Goal: Task Accomplishment & Management: Manage account settings

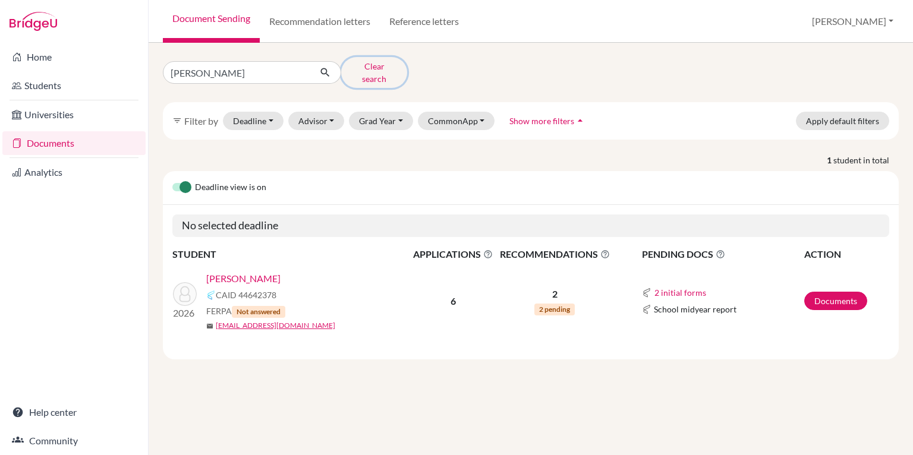
click at [356, 67] on button "Clear search" at bounding box center [374, 72] width 66 height 31
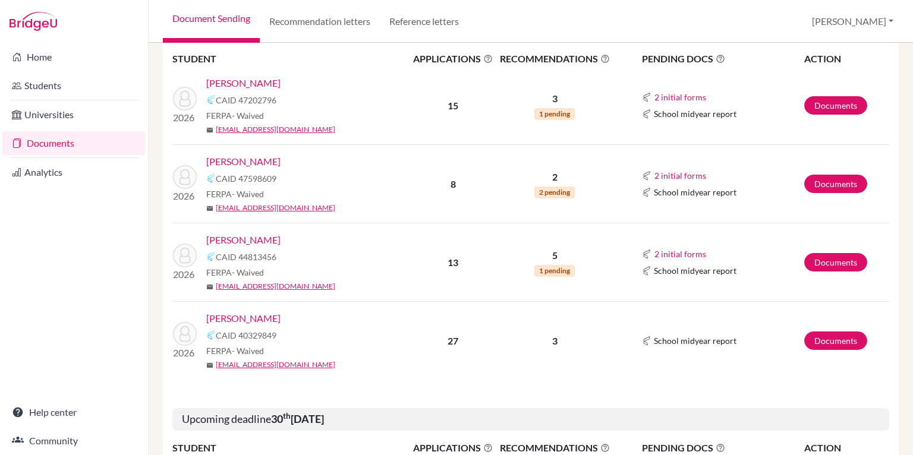
scroll to position [247, 0]
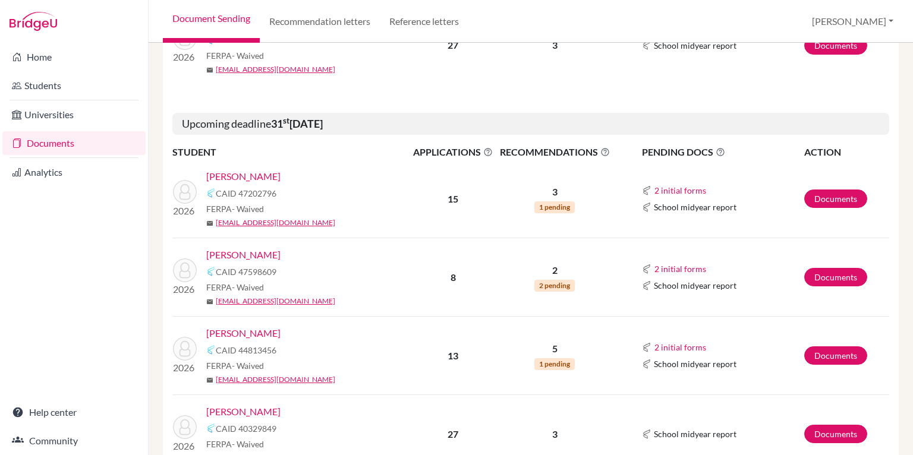
drag, startPoint x: 264, startPoint y: 124, endPoint x: 368, endPoint y: 116, distance: 103.7
click at [368, 116] on h5 "Upcoming deadline 31 st October 2025" at bounding box center [530, 124] width 717 height 23
click at [261, 255] on link "[PERSON_NAME]" at bounding box center [243, 255] width 74 height 14
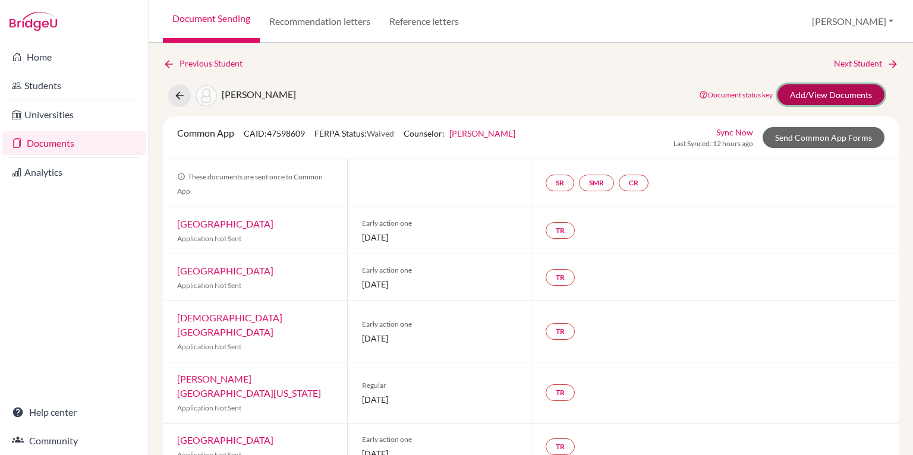
click at [790, 92] on link "Add/View Documents" at bounding box center [830, 94] width 107 height 21
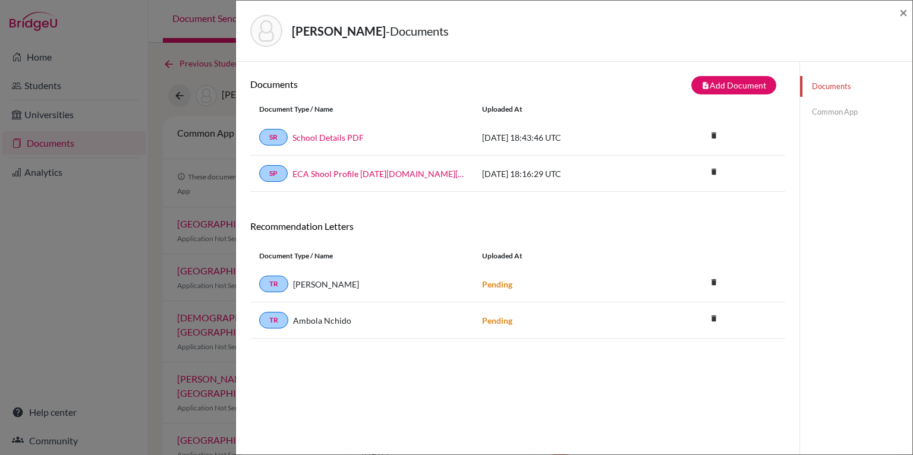
click at [907, 9] on div "[PERSON_NAME] - Documents ×" at bounding box center [574, 31] width 676 height 61
click at [903, 8] on span "×" at bounding box center [903, 12] width 8 height 17
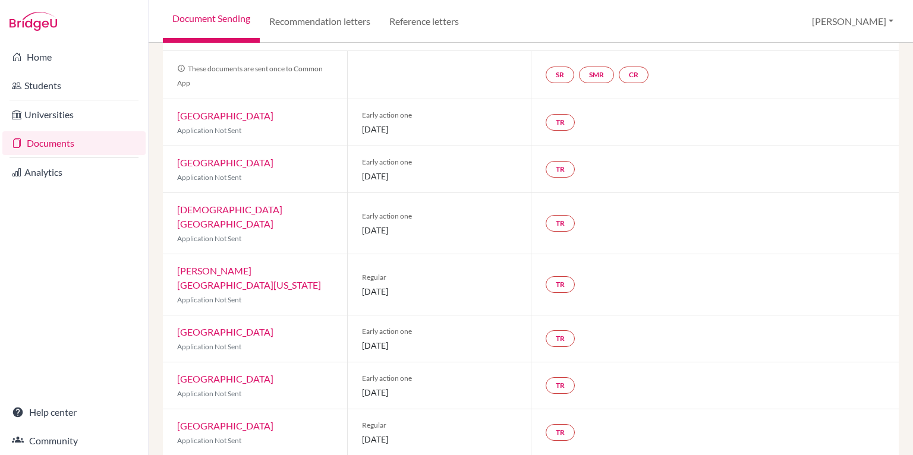
scroll to position [108, 0]
click at [253, 113] on link "[GEOGRAPHIC_DATA]" at bounding box center [225, 116] width 96 height 11
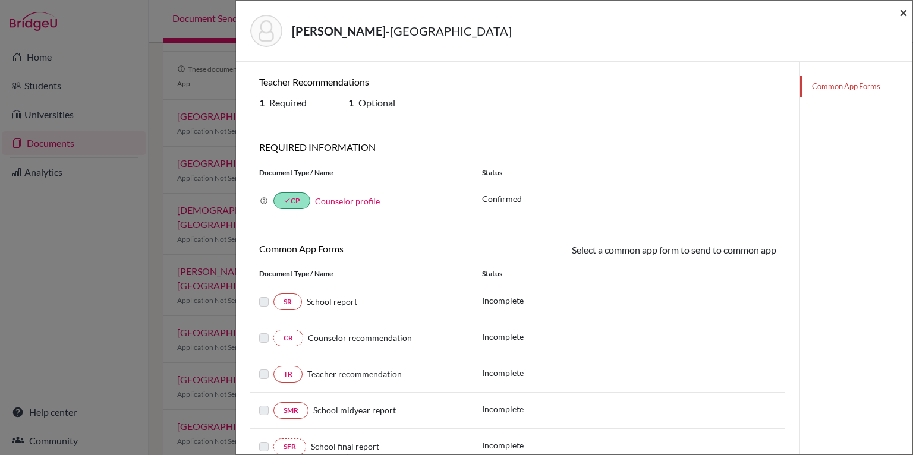
click at [906, 7] on span "×" at bounding box center [903, 12] width 8 height 17
